Goal: Information Seeking & Learning: Learn about a topic

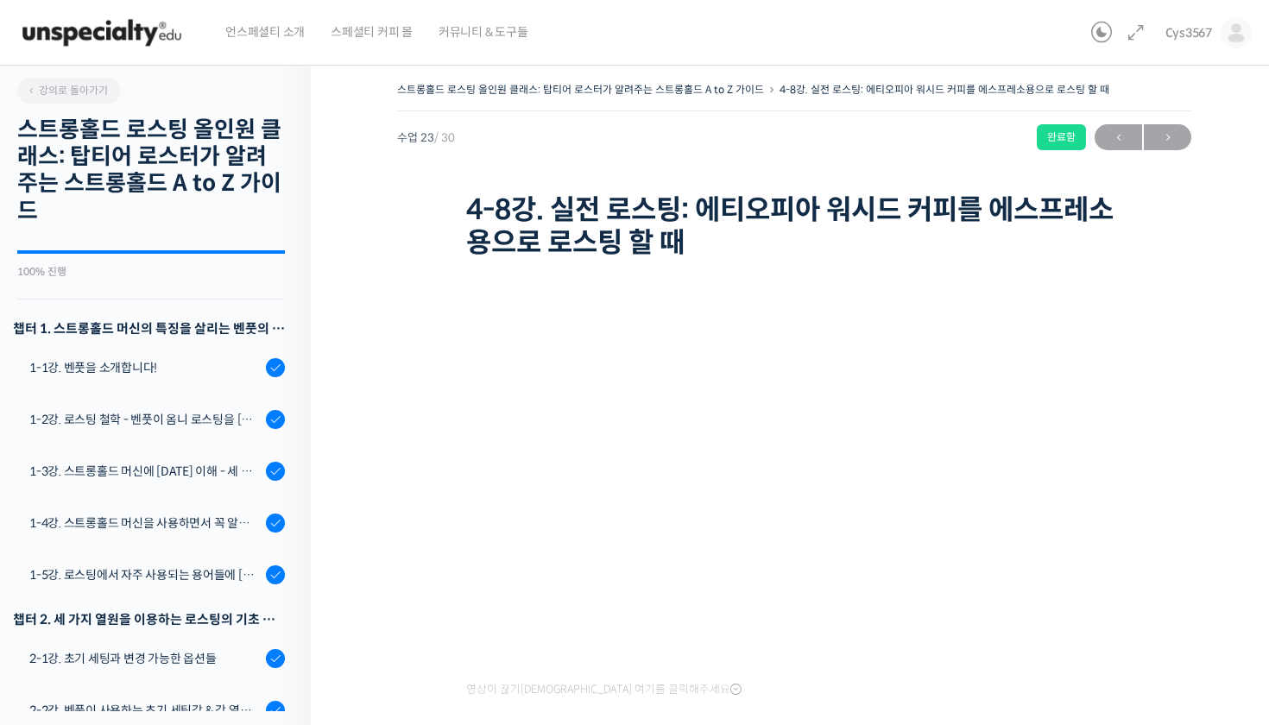
scroll to position [1501, 0]
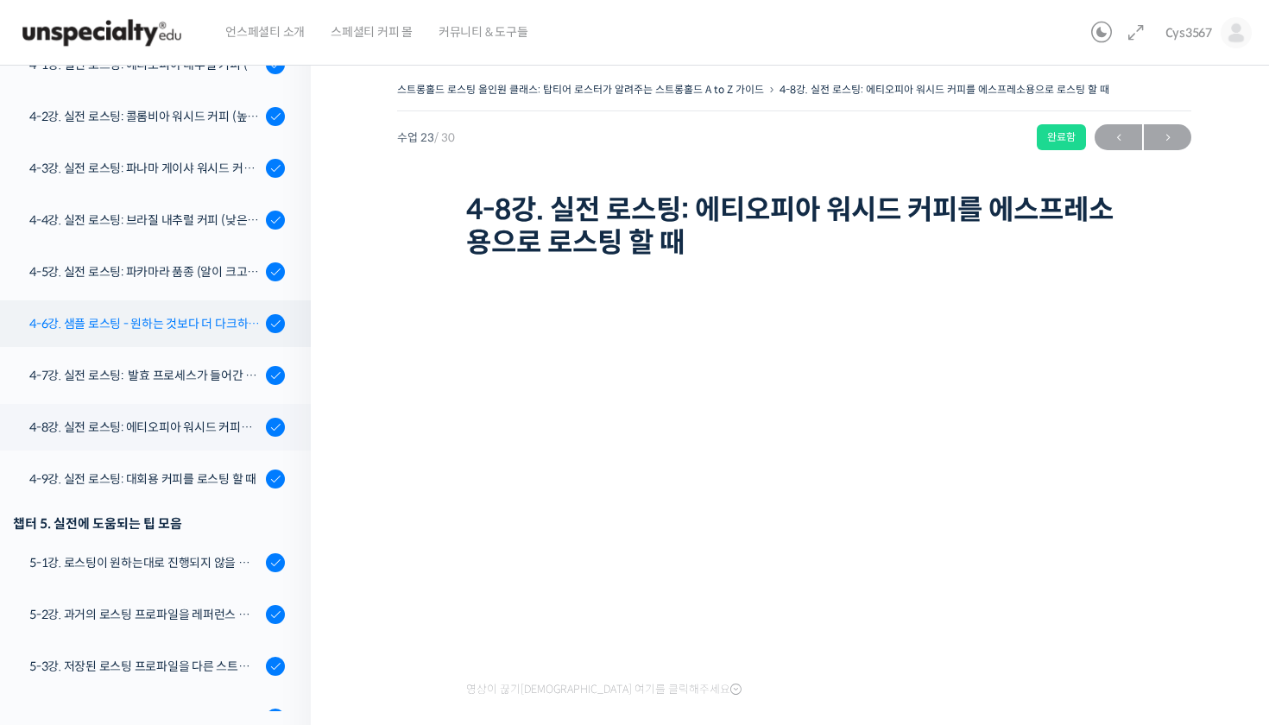
scroll to position [1164, 0]
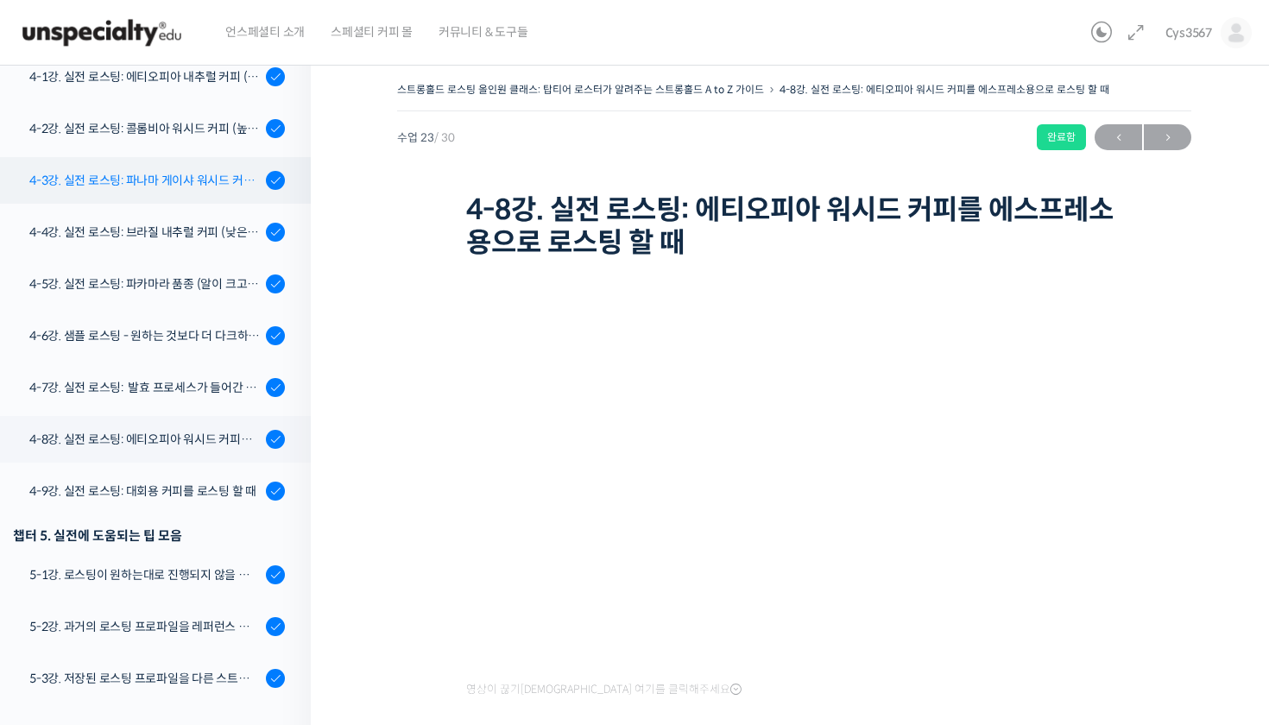
click at [215, 189] on link "4-3강. 실전 로스팅: 파나마 게이샤 워시드 커피 (플레이버 프로파일이 로스팅하기 까다로운 경우)" at bounding box center [150, 180] width 319 height 47
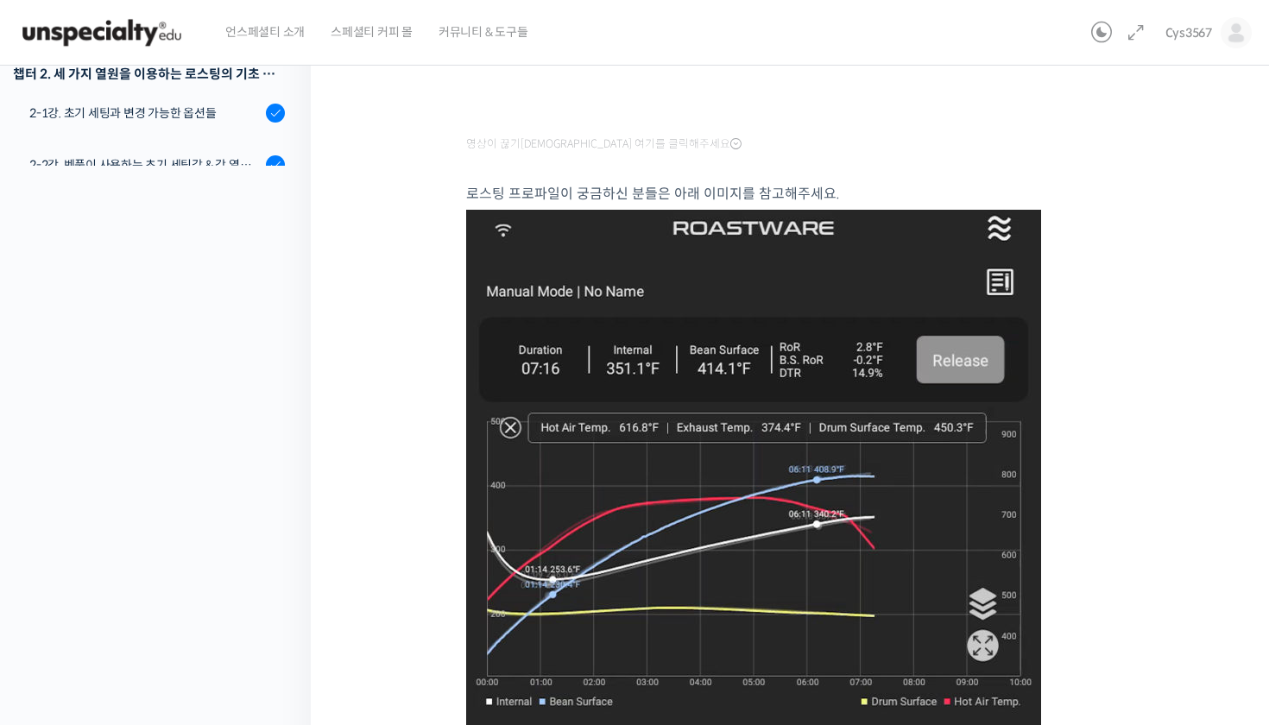
scroll to position [552, 0]
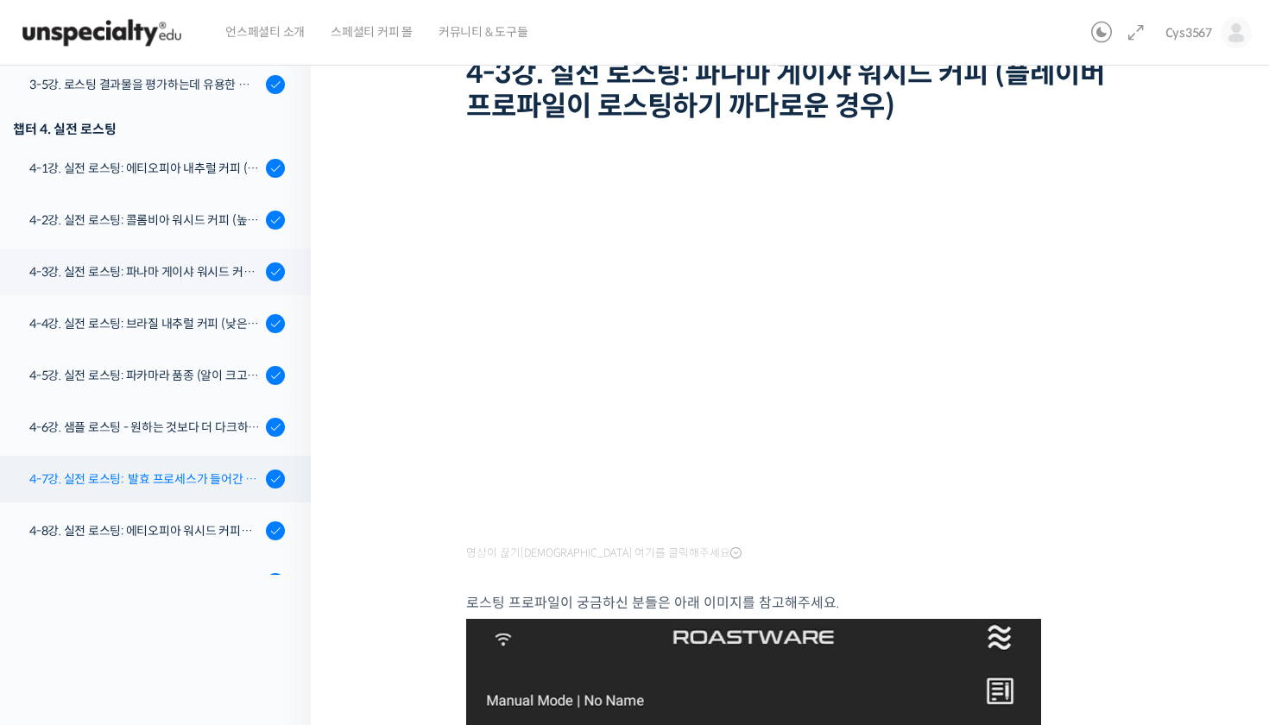
scroll to position [935, 0]
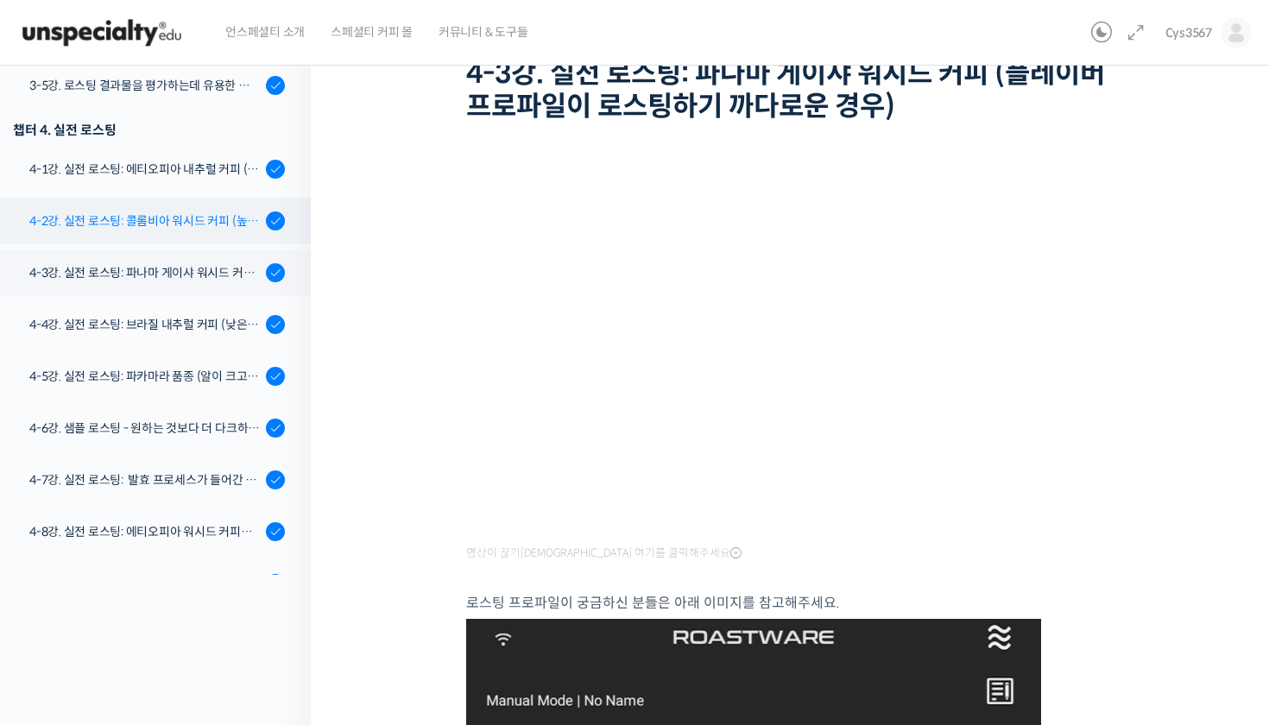
click at [221, 229] on div "4-2강. 실전 로스팅: 콜롬비아 워시드 커피 (높은 밀도와 수분율 때문에 1차 크랙에서 많은 수분을 방출하는 경우)" at bounding box center [144, 221] width 231 height 19
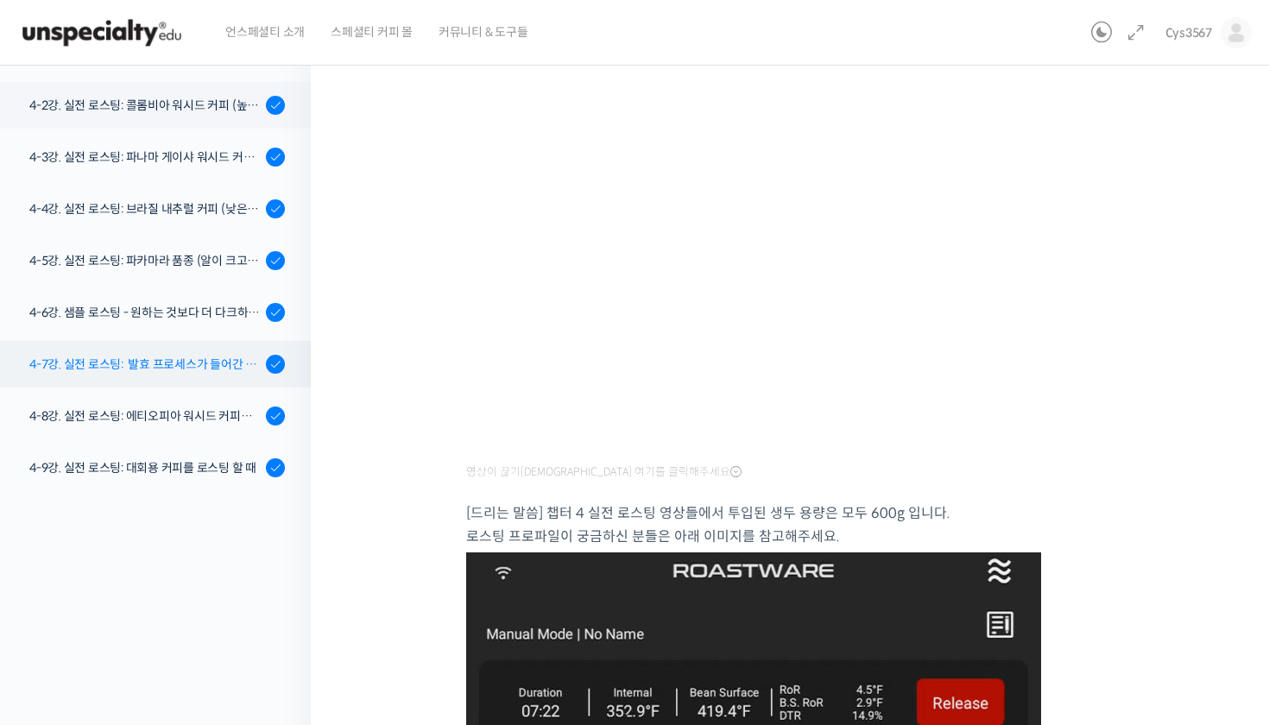
scroll to position [964, 0]
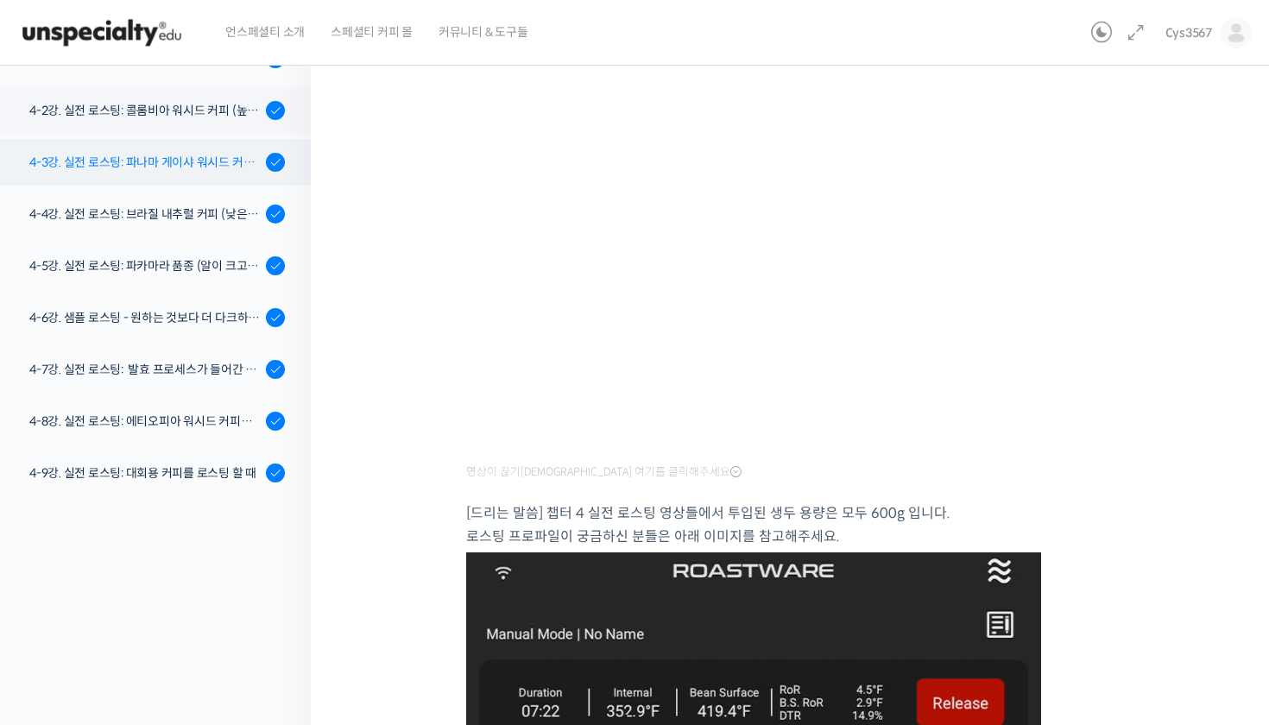
click at [229, 180] on link "4-3강. 실전 로스팅: 파나마 게이샤 워시드 커피 (플레이버 프로파일이 로스팅하기 까다로운 경우)" at bounding box center [150, 162] width 319 height 47
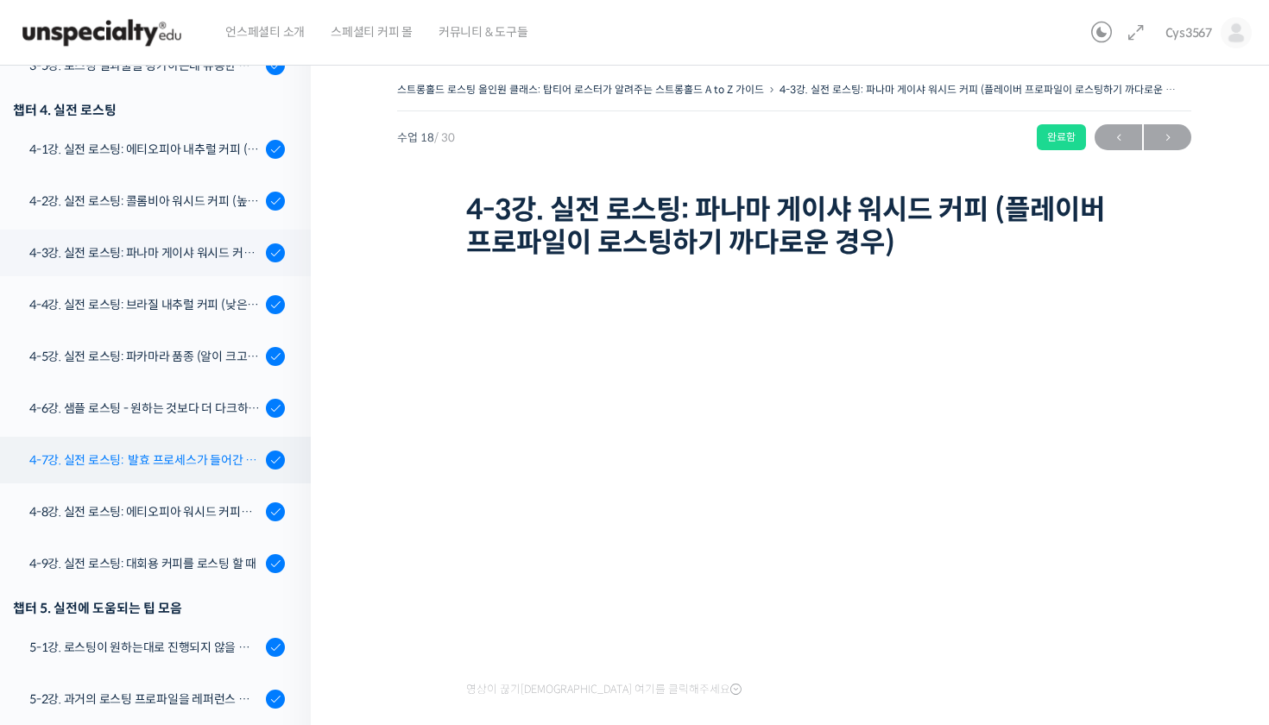
scroll to position [1088, 0]
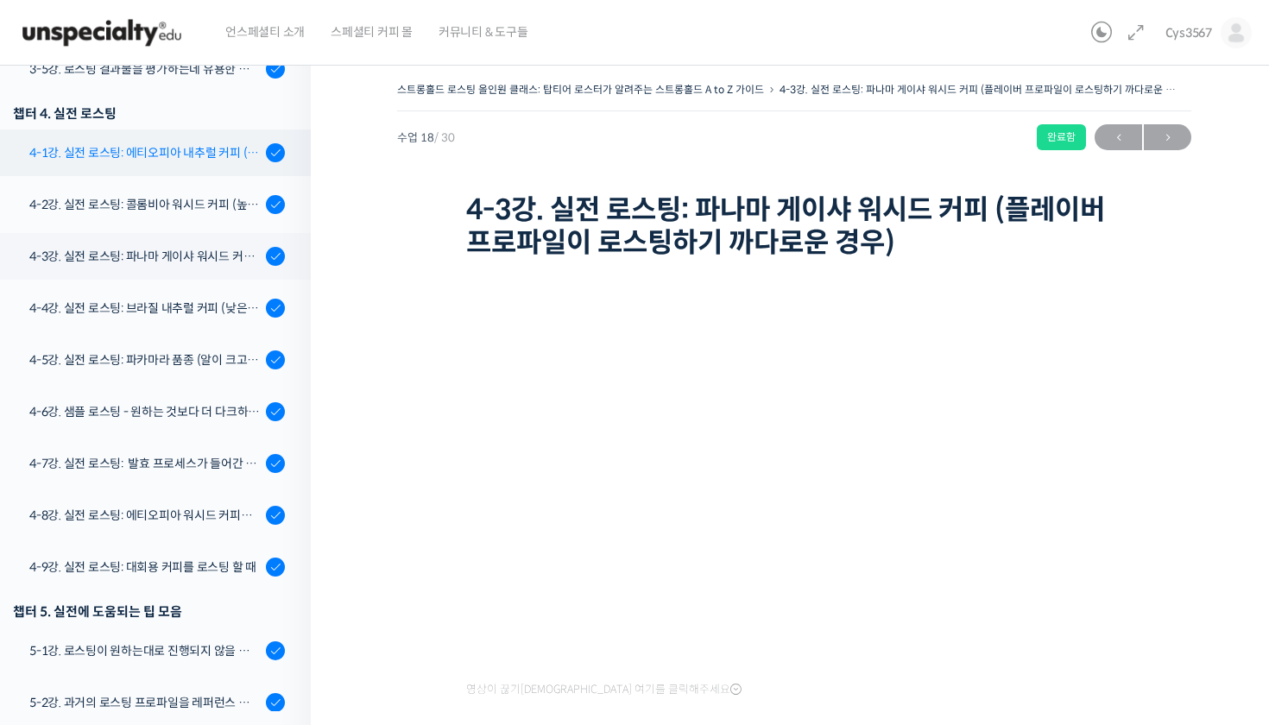
click at [238, 168] on link "4-1강. 실전 로스팅: 에티오피아 내추럴 커피 (당분이 많이 포함되어 있고 색이 고르지 않은 경우)" at bounding box center [150, 152] width 319 height 47
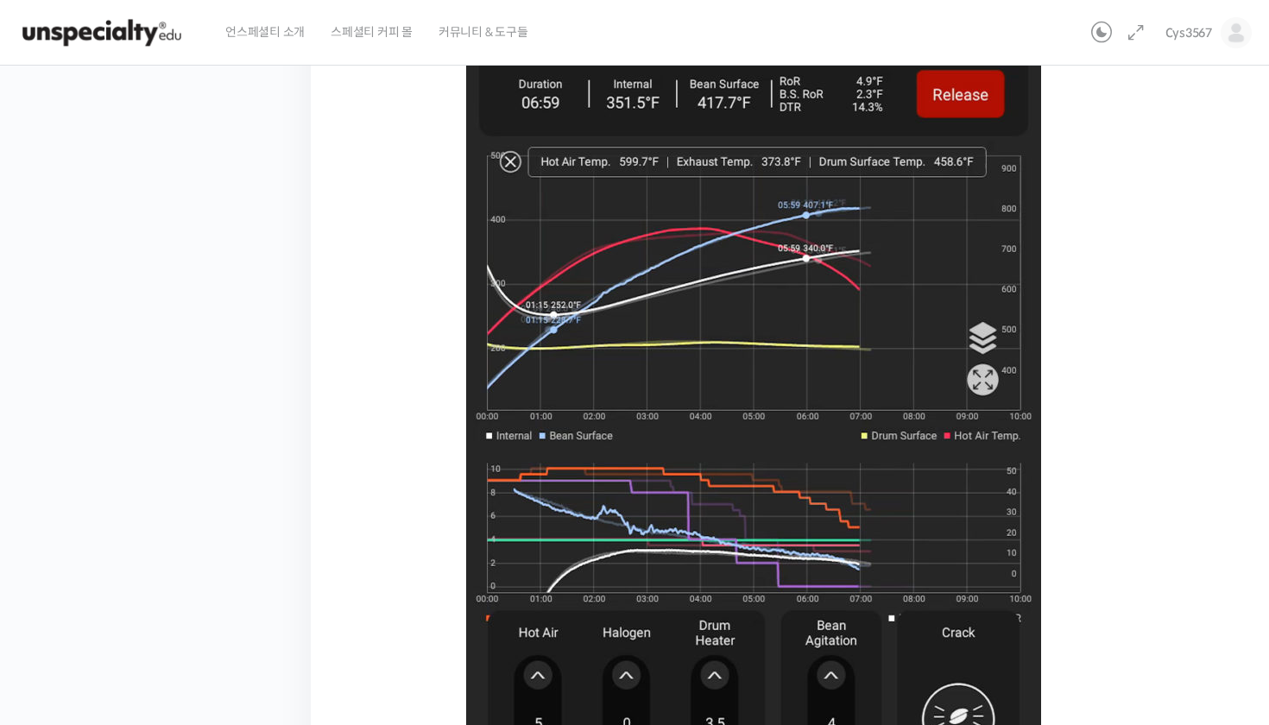
scroll to position [830, 0]
